Goal: Obtain resource: Obtain resource

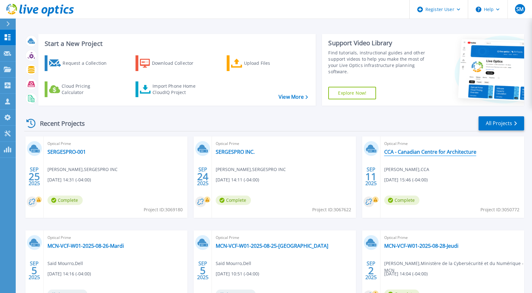
click at [411, 152] on link "CCA - Canadian Centre for Architecture" at bounding box center [430, 152] width 92 height 6
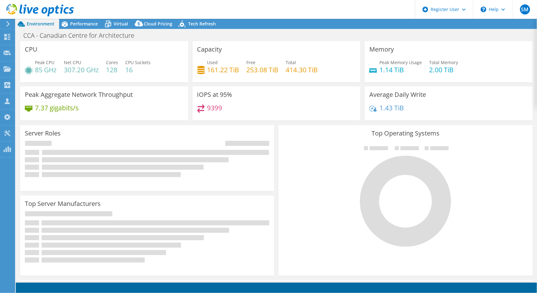
select select "[GEOGRAPHIC_DATA]"
select select "CAD"
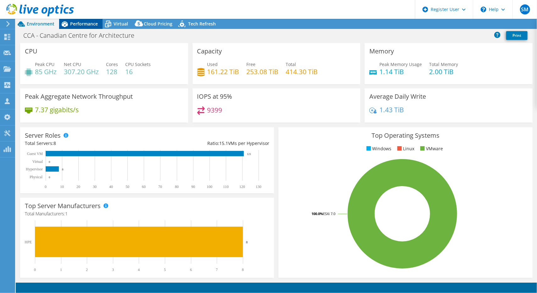
click at [78, 26] on span "Performance" at bounding box center [84, 24] width 28 height 6
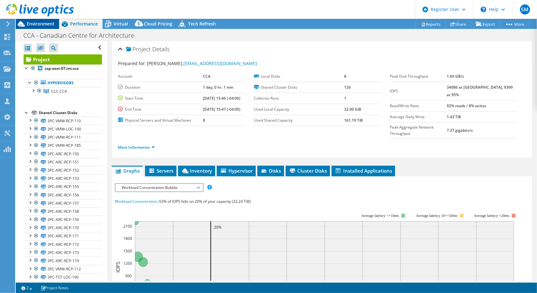
click at [32, 24] on span "Environment" at bounding box center [41, 24] width 28 height 6
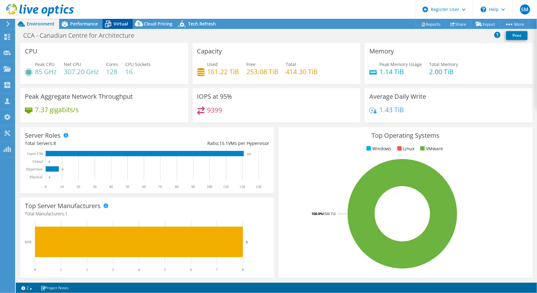
click at [111, 21] on icon at bounding box center [108, 24] width 11 height 11
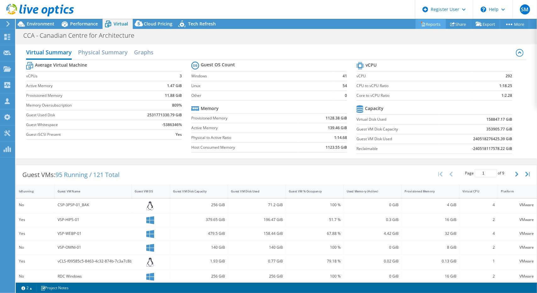
click at [438, 22] on link "Reports" at bounding box center [430, 24] width 30 height 10
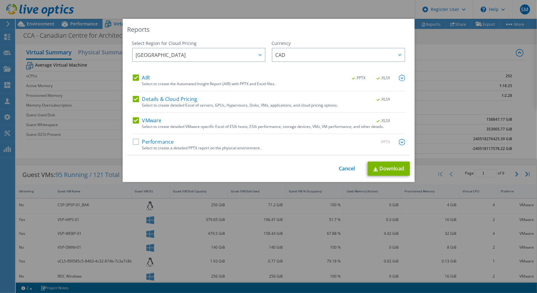
click at [139, 103] on div "Details & Cloud Pricing .XLSX" at bounding box center [269, 99] width 272 height 7
click at [134, 100] on label "Details & Cloud Pricing" at bounding box center [165, 99] width 65 height 6
click at [0, 0] on input "Details & Cloud Pricing" at bounding box center [0, 0] width 0 height 0
click at [133, 125] on div "VMware .XLSX Select to create detailed VMware-specific Excel of ESXi hosts, ESX…" at bounding box center [269, 126] width 272 height 17
click at [134, 123] on label "VMware" at bounding box center [147, 121] width 29 height 6
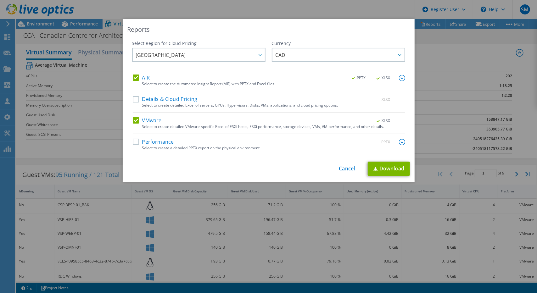
click at [0, 0] on input "VMware" at bounding box center [0, 0] width 0 height 0
click at [392, 169] on link "Download" at bounding box center [389, 169] width 42 height 14
click at [170, 98] on label "Details & Cloud Pricing" at bounding box center [165, 99] width 65 height 6
click at [0, 0] on input "Details & Cloud Pricing" at bounding box center [0, 0] width 0 height 0
click at [389, 168] on link "Download" at bounding box center [389, 169] width 42 height 14
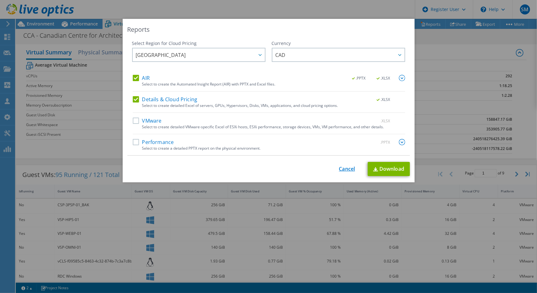
click at [345, 168] on link "Cancel" at bounding box center [347, 169] width 16 height 6
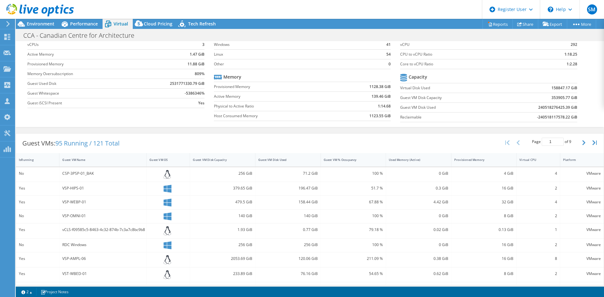
scroll to position [31, 0]
click at [77, 22] on span "Performance" at bounding box center [84, 24] width 28 height 6
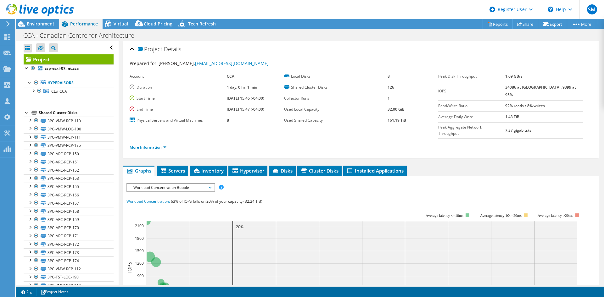
scroll to position [0, 0]
click at [156, 184] on span "Workload Concentration Bubble" at bounding box center [170, 188] width 81 height 8
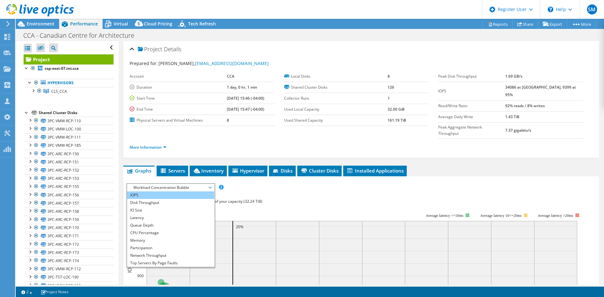
click at [143, 191] on li "IOPS" at bounding box center [170, 195] width 87 height 8
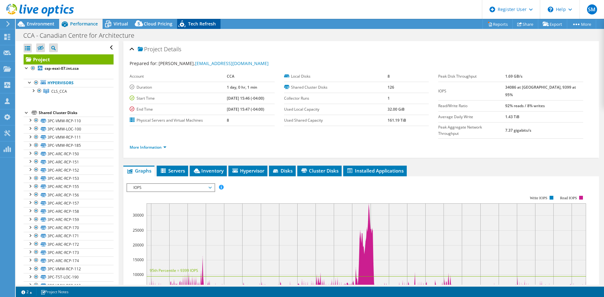
click at [200, 21] on span "Tech Refresh" at bounding box center [202, 24] width 28 height 6
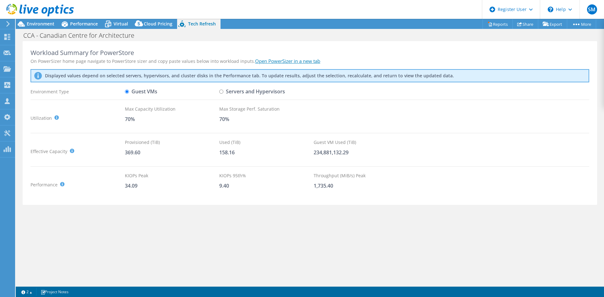
click at [225, 93] on label "Servers and Hypervisors" at bounding box center [252, 91] width 66 height 11
click at [223, 93] on input "Servers and Hypervisors" at bounding box center [221, 92] width 4 height 4
radio input "true"
click at [138, 95] on label "Guest VMs" at bounding box center [141, 91] width 32 height 11
click at [129, 94] on input "Guest VMs" at bounding box center [127, 92] width 4 height 4
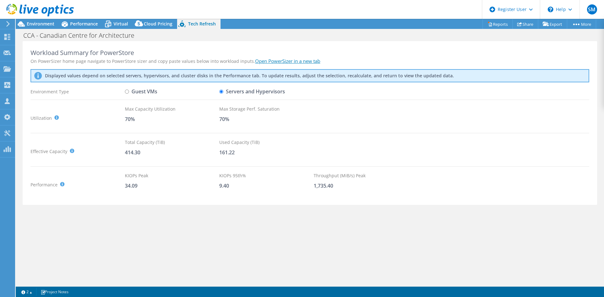
radio input "true"
click at [224, 92] on label "Servers and Hypervisors" at bounding box center [252, 91] width 66 height 11
click at [223, 92] on input "Servers and Hypervisors" at bounding box center [221, 92] width 4 height 4
radio input "true"
drag, startPoint x: 121, startPoint y: 154, endPoint x: 144, endPoint y: 153, distance: 22.4
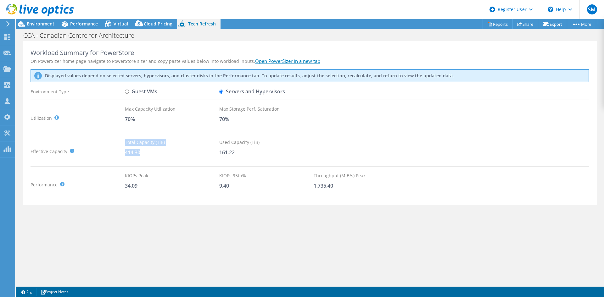
click at [144, 153] on div "Effective Capacity Total Capacity (TiB) : Sum of local and shared disk capaciti…" at bounding box center [310, 151] width 558 height 25
click at [144, 153] on div "414.30" at bounding box center [172, 152] width 94 height 7
drag, startPoint x: 140, startPoint y: 154, endPoint x: 127, endPoint y: 153, distance: 12.9
click at [127, 153] on div "414.30" at bounding box center [172, 152] width 94 height 7
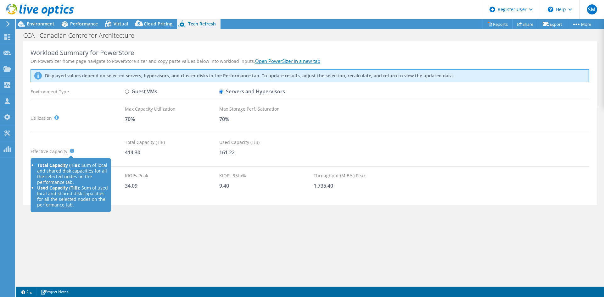
click at [70, 150] on icon at bounding box center [72, 151] width 4 height 4
click at [70, 154] on div "Total Capacity (TiB) : Sum of local and shared disk capacities for all the sele…" at bounding box center [70, 151] width 7 height 7
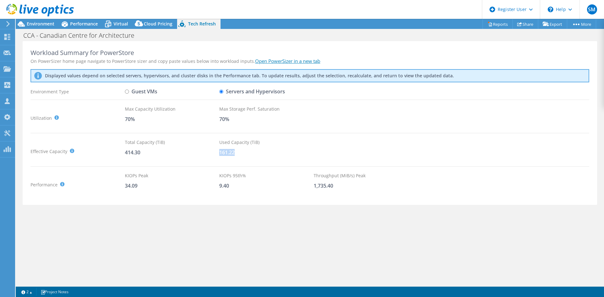
drag, startPoint x: 237, startPoint y: 151, endPoint x: 219, endPoint y: 153, distance: 17.7
click at [219, 153] on div "161.22" at bounding box center [266, 152] width 94 height 7
drag, startPoint x: 141, startPoint y: 187, endPoint x: 127, endPoint y: 187, distance: 14.1
click at [127, 187] on div "34.09" at bounding box center [172, 185] width 94 height 7
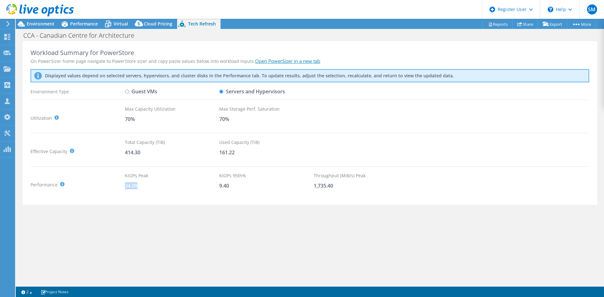
drag, startPoint x: 126, startPoint y: 187, endPoint x: 141, endPoint y: 186, distance: 14.8
click at [141, 186] on div "34.09" at bounding box center [172, 185] width 94 height 7
click at [130, 94] on label "Guest VMs" at bounding box center [141, 91] width 32 height 11
click at [129, 94] on input "Guest VMs" at bounding box center [127, 92] width 4 height 4
radio input "true"
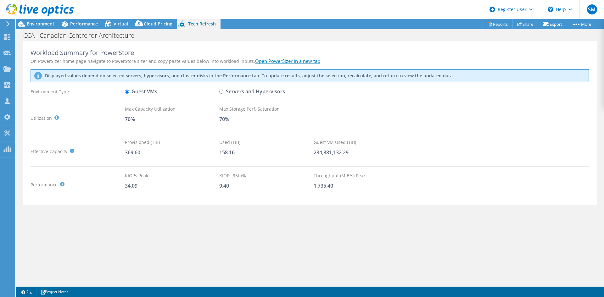
click at [224, 93] on label "Servers and Hypervisors" at bounding box center [252, 91] width 66 height 11
click at [223, 93] on input "Servers and Hypervisors" at bounding box center [221, 92] width 4 height 4
radio input "true"
radio input "false"
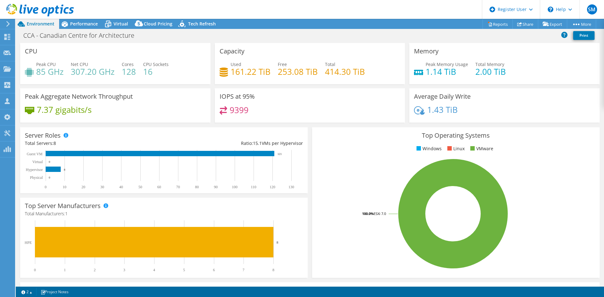
select select "[GEOGRAPHIC_DATA]"
select select "CAD"
